Goal: Information Seeking & Learning: Learn about a topic

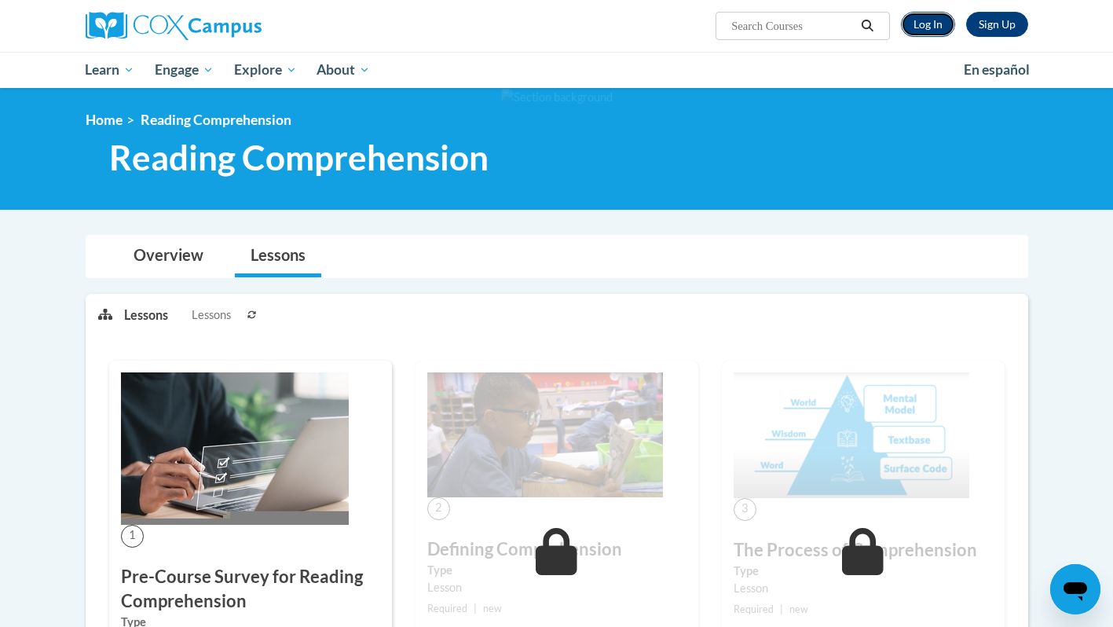
click at [919, 26] on link "Log In" at bounding box center [928, 24] width 54 height 25
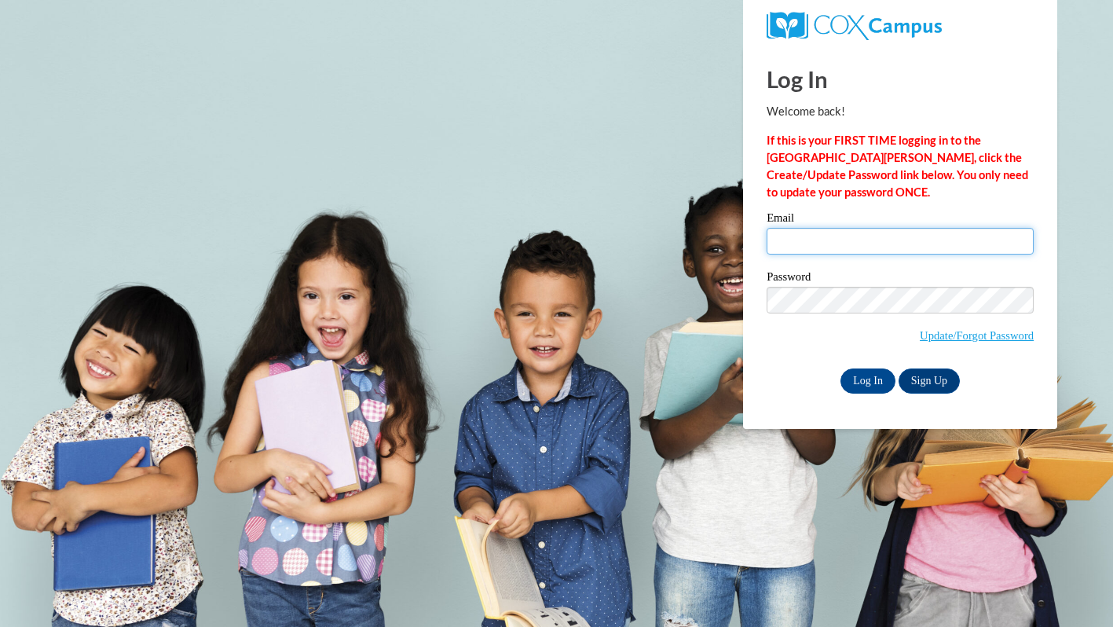
click at [846, 242] on input "Email" at bounding box center [900, 241] width 267 height 27
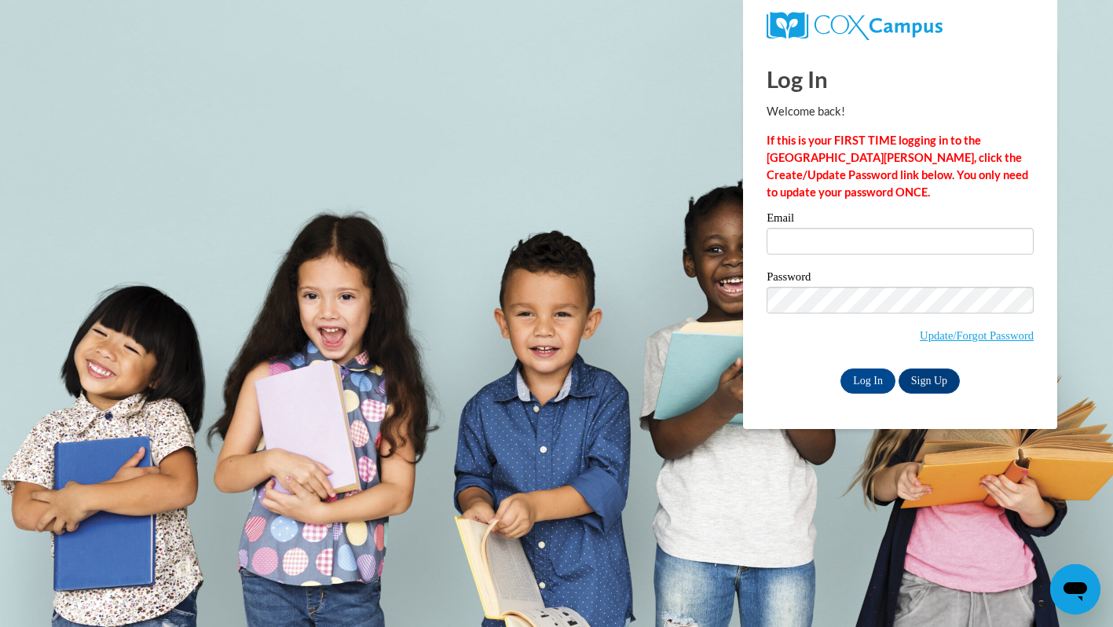
click at [613, 217] on body "Log In Welcome back! If this is your FIRST TIME logging in to the NEW Cox Campu…" at bounding box center [556, 313] width 1113 height 627
click at [836, 240] on input "Email" at bounding box center [900, 241] width 267 height 27
type input "eabrown@sasd.net"
click at [882, 377] on input "Log In" at bounding box center [867, 380] width 55 height 25
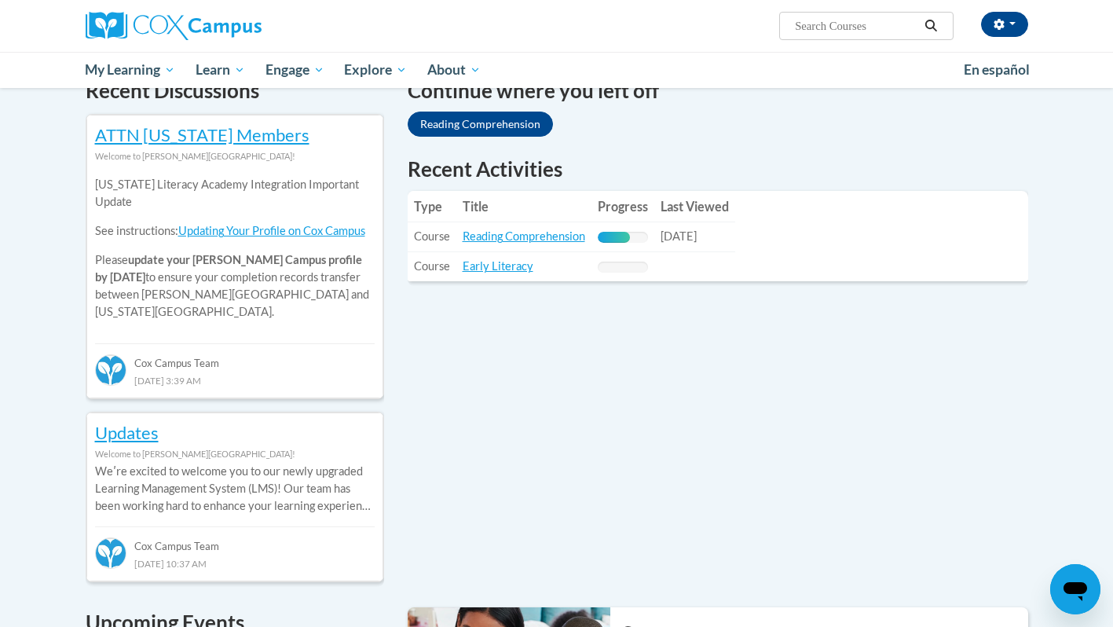
scroll to position [499, 0]
click at [542, 235] on link "Reading Comprehension" at bounding box center [524, 236] width 123 height 13
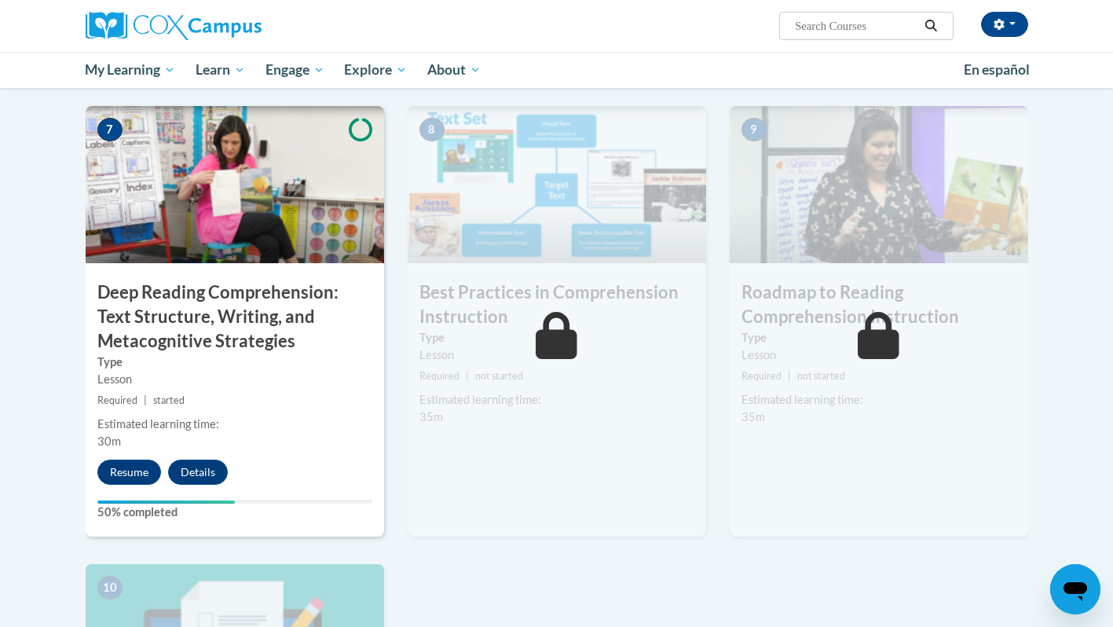
scroll to position [1181, 0]
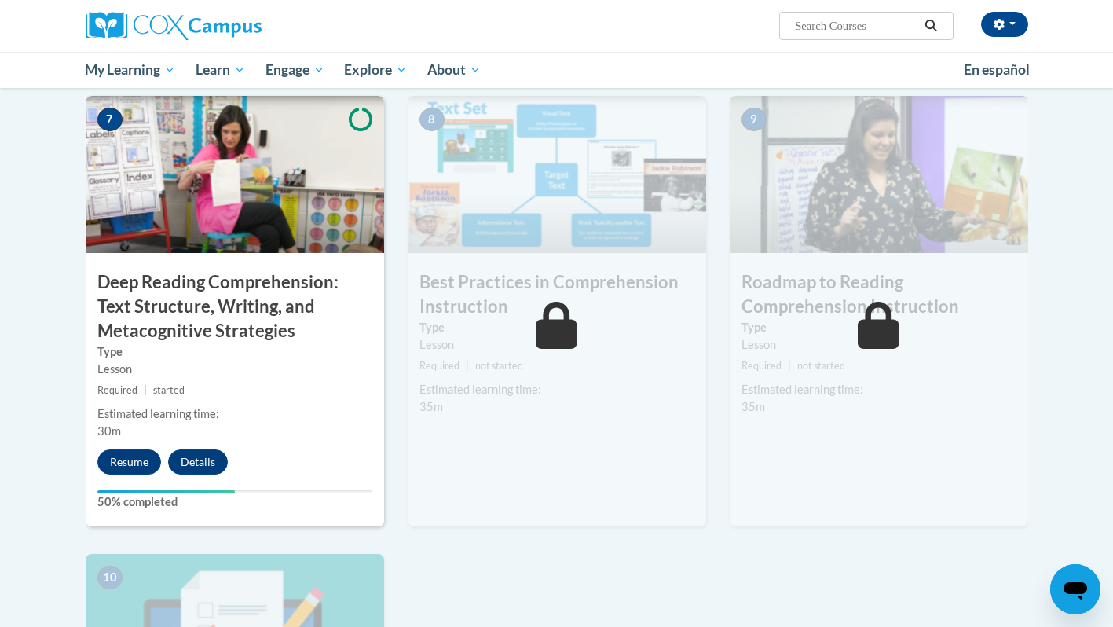
click at [128, 447] on div "7 Deep Reading Comprehension: Text Structure, Writing, and Metacognitive Strate…" at bounding box center [235, 311] width 298 height 430
click at [126, 458] on button "Resume" at bounding box center [129, 461] width 64 height 25
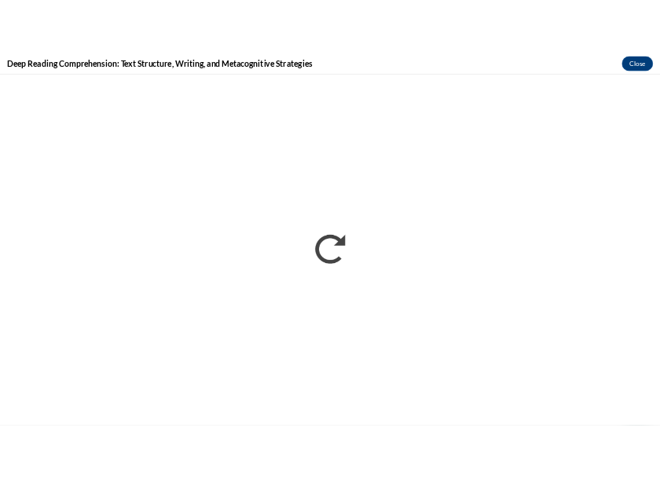
scroll to position [0, 0]
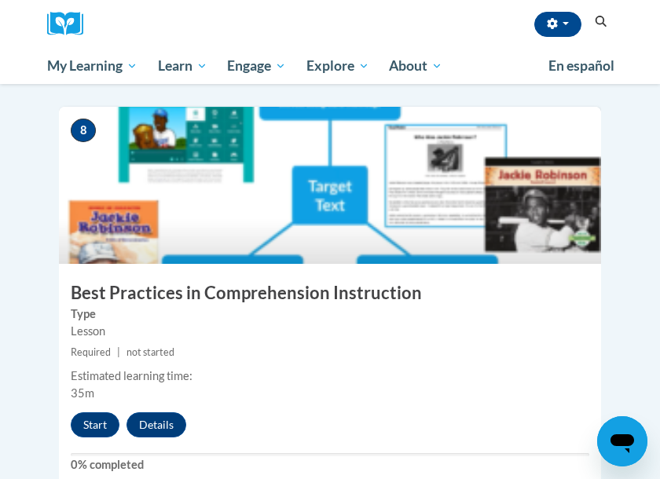
scroll to position [3284, 0]
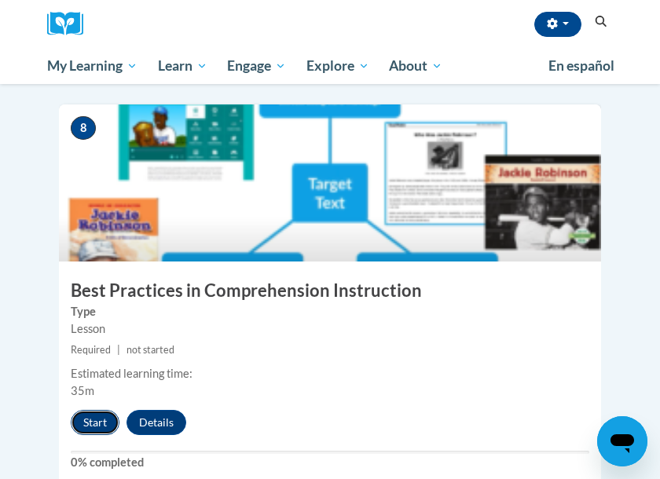
click at [87, 410] on button "Start" at bounding box center [95, 422] width 49 height 25
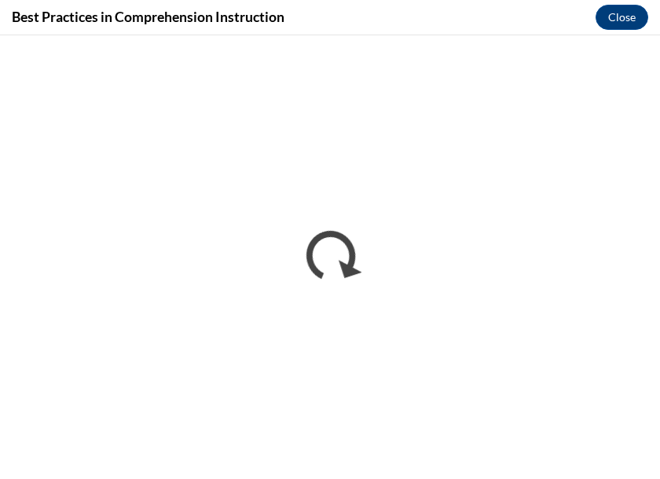
scroll to position [0, 0]
